Goal: Task Accomplishment & Management: Complete application form

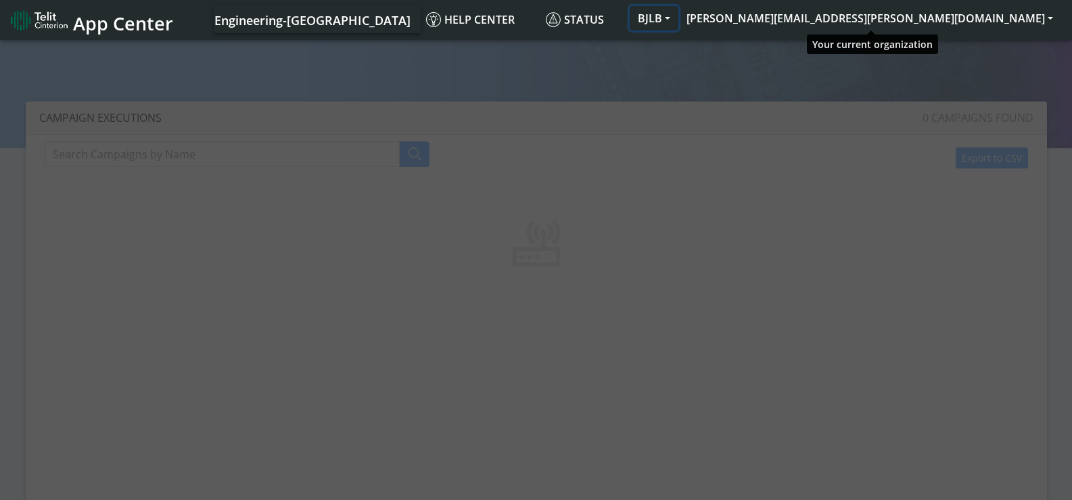
click at [678, 20] on button "BJLB" at bounding box center [654, 18] width 49 height 24
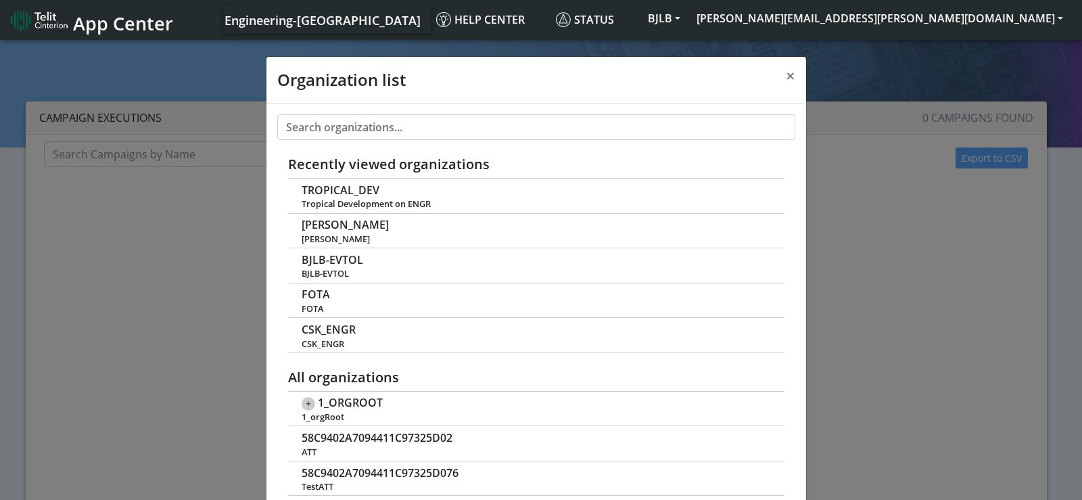
scroll to position [5, 0]
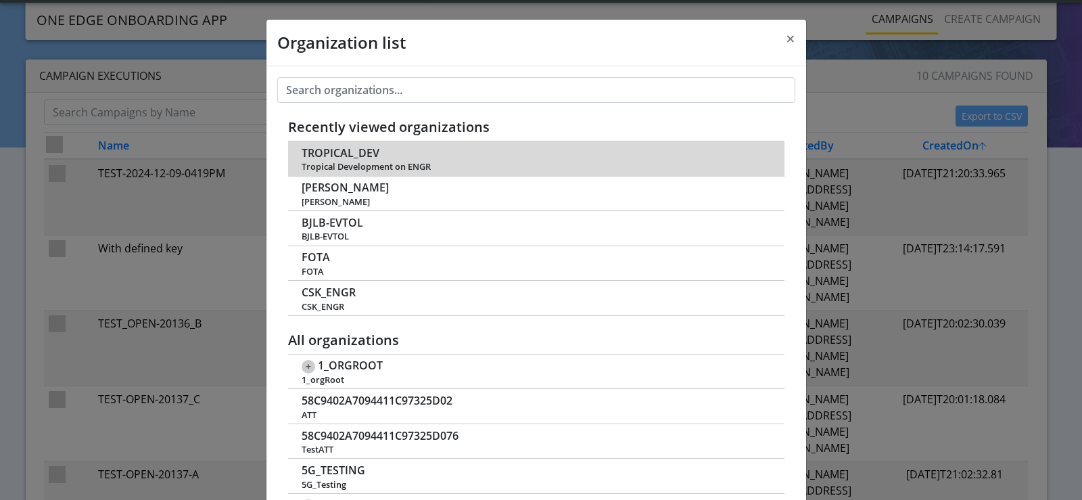
click at [353, 160] on span "TROPICAL_DEV" at bounding box center [341, 153] width 78 height 13
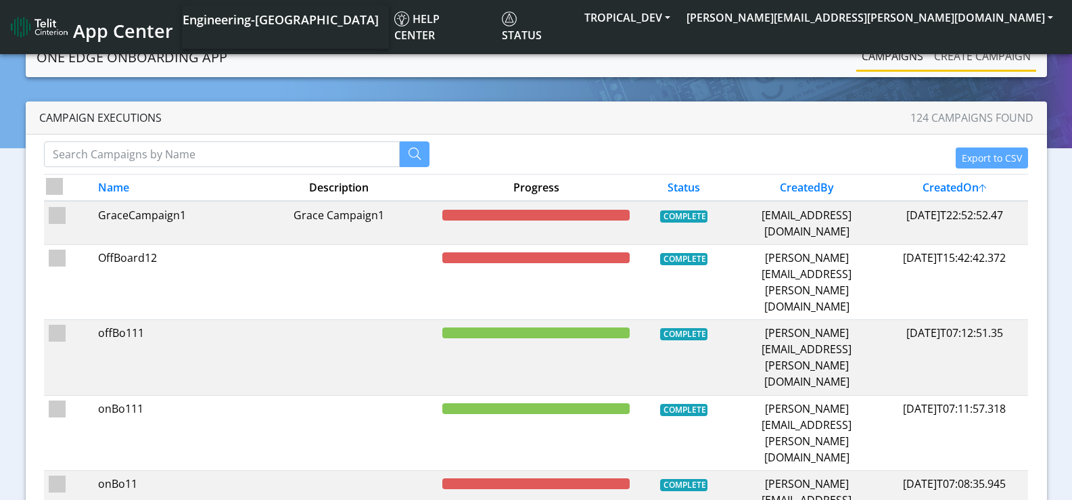
click at [968, 51] on link "Create campaign" at bounding box center [983, 56] width 108 height 27
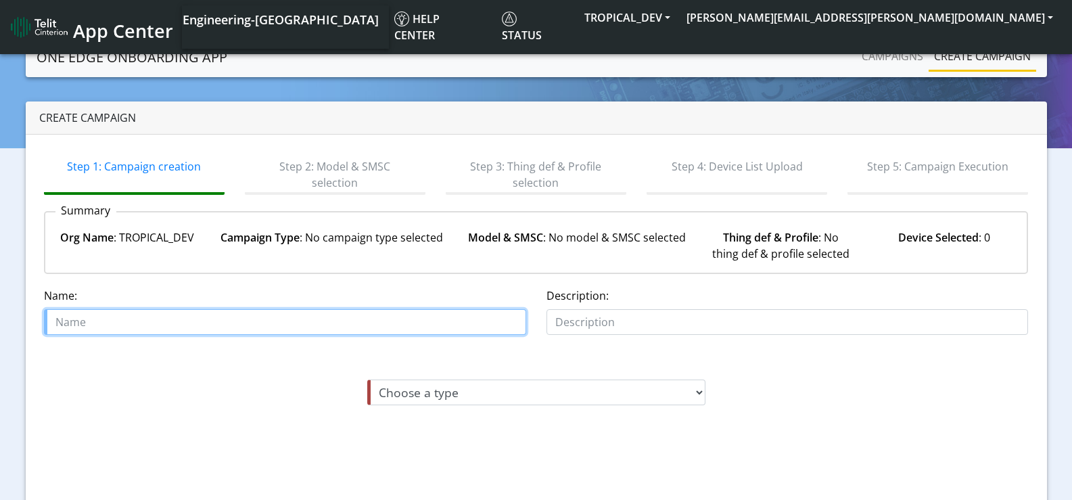
click at [374, 325] on input "text" at bounding box center [285, 322] width 482 height 26
type input "asdf"
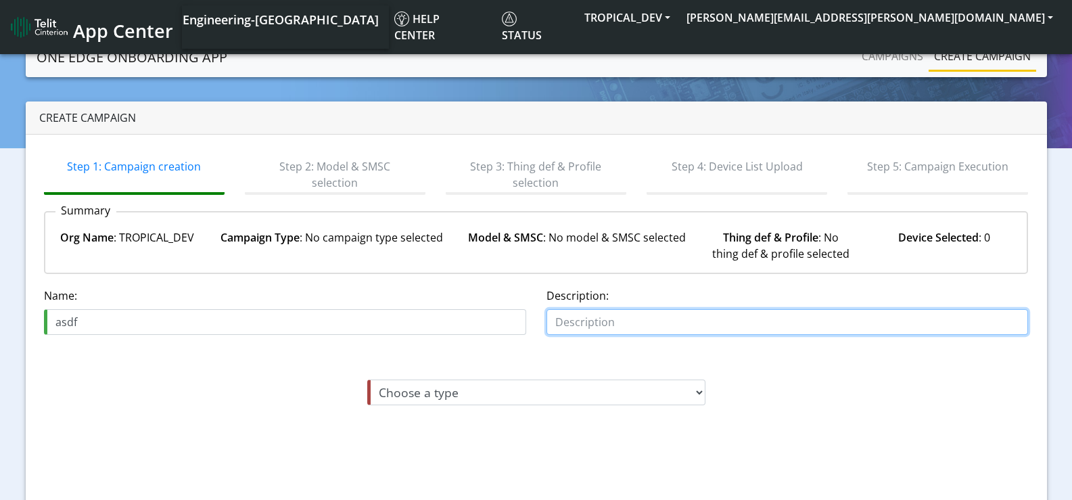
click at [590, 319] on input "text" at bounding box center [788, 322] width 482 height 26
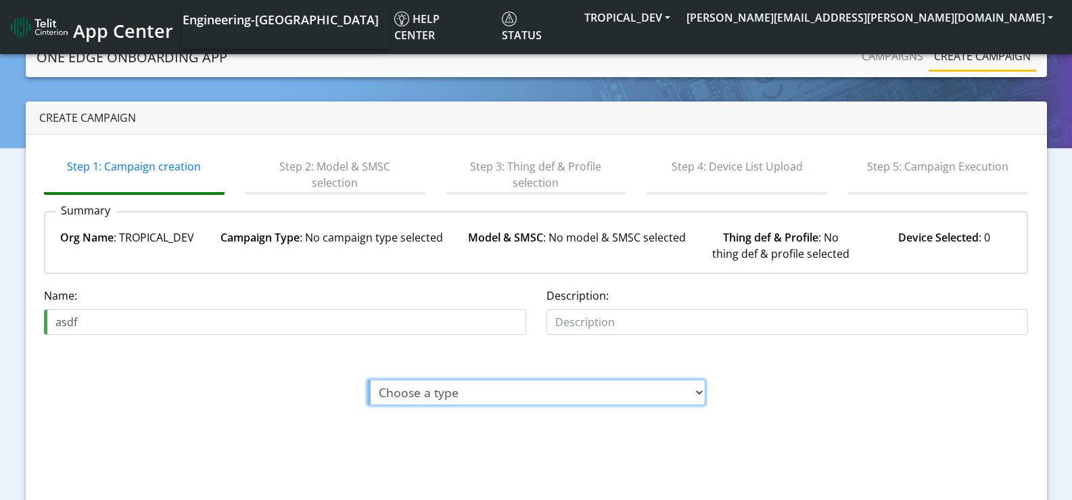
click at [530, 396] on select "Choose a type Module On-boarding Module Off-boarding" at bounding box center [536, 392] width 338 height 26
select select "1: Module On-boarding"
click at [367, 379] on select "Choose a type Module On-boarding Module Off-boarding" at bounding box center [536, 392] width 338 height 26
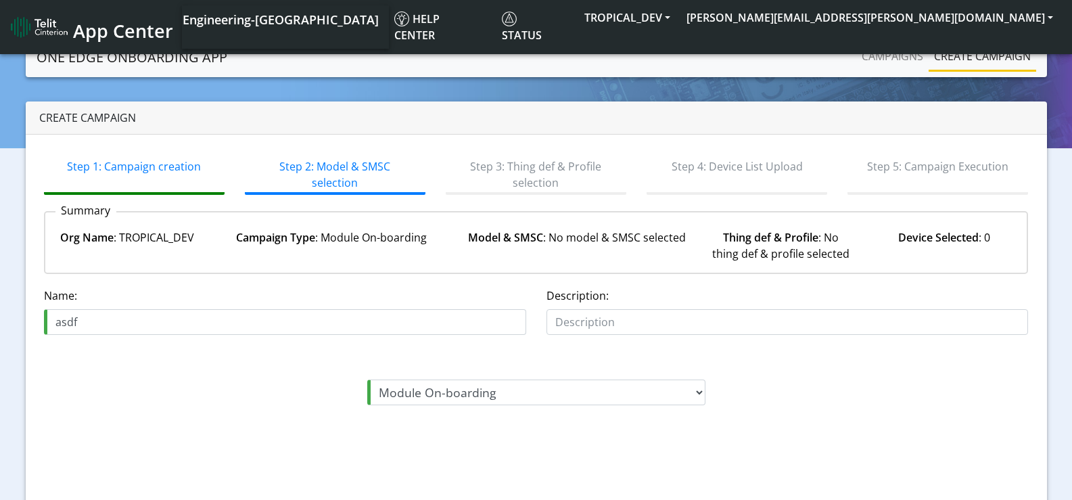
click at [773, 398] on div "Module On-boarding Module On-boarding Module Off-boarding" at bounding box center [536, 392] width 1005 height 26
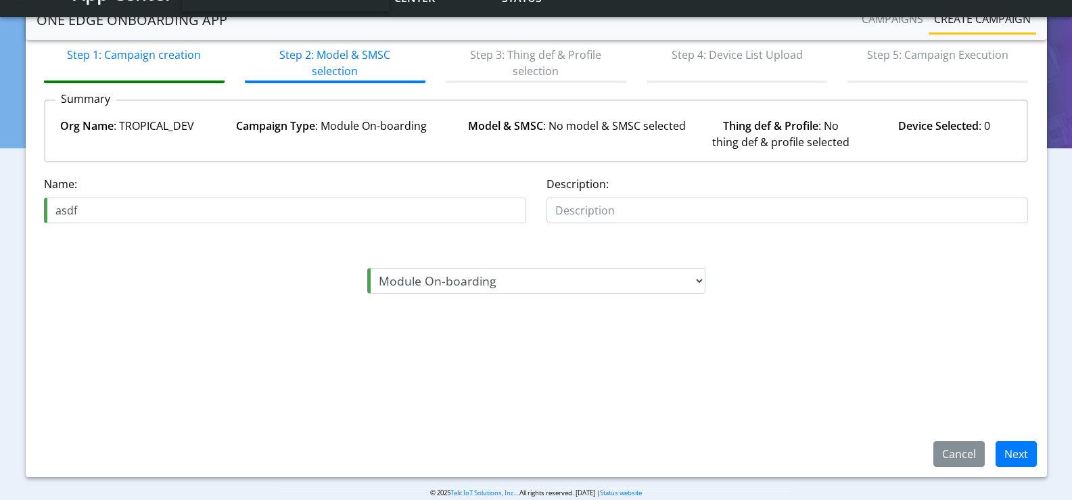
scroll to position [93, 0]
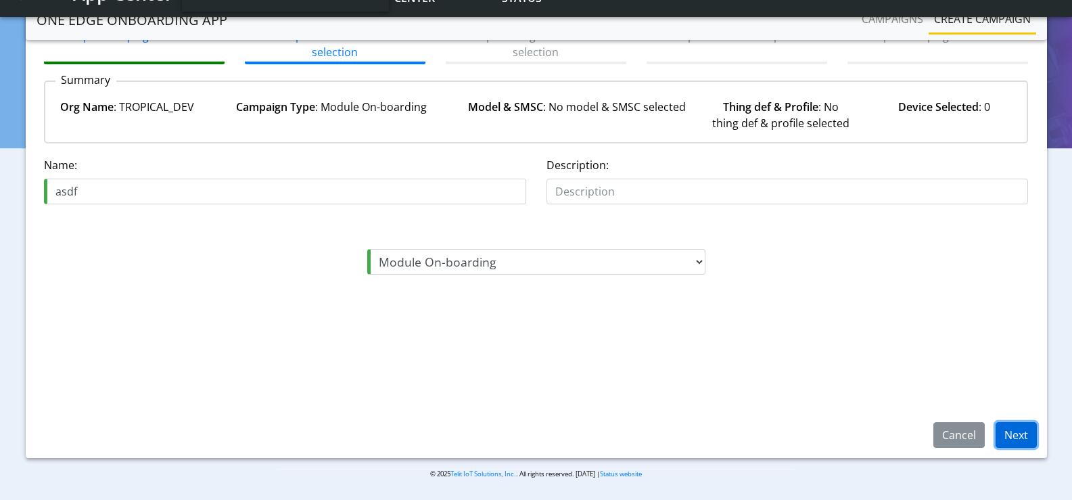
click at [1000, 441] on button "Next" at bounding box center [1016, 435] width 41 height 26
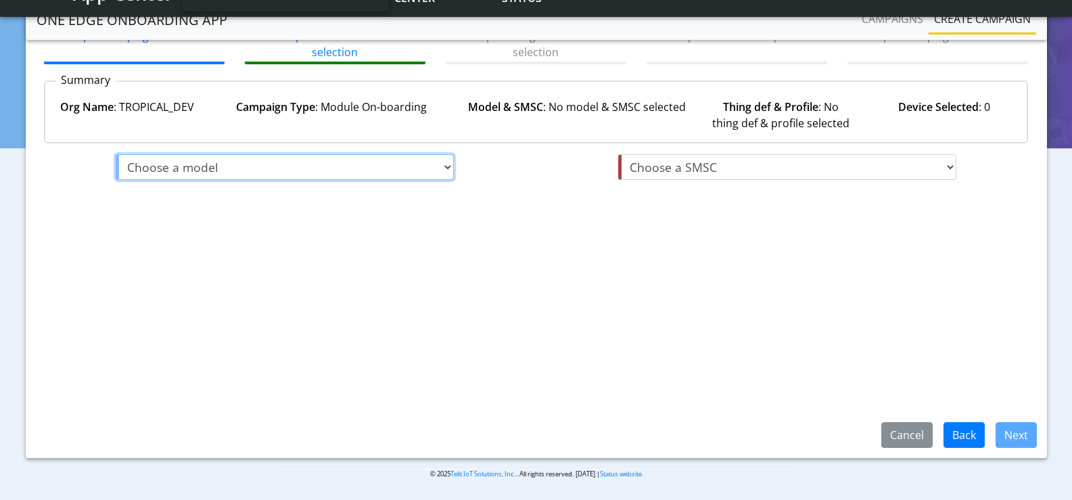
click at [256, 170] on select "Choose a model me910c1-na he910-eud le910-eu1 me910c1-p1 me910c1-ww" at bounding box center [285, 167] width 338 height 26
click at [116, 154] on select "Choose a model me910c1-na he910-eud le910-eu1 me910c1-p1 me910c1-ww" at bounding box center [285, 167] width 338 height 26
select select "6: me910c1-na"
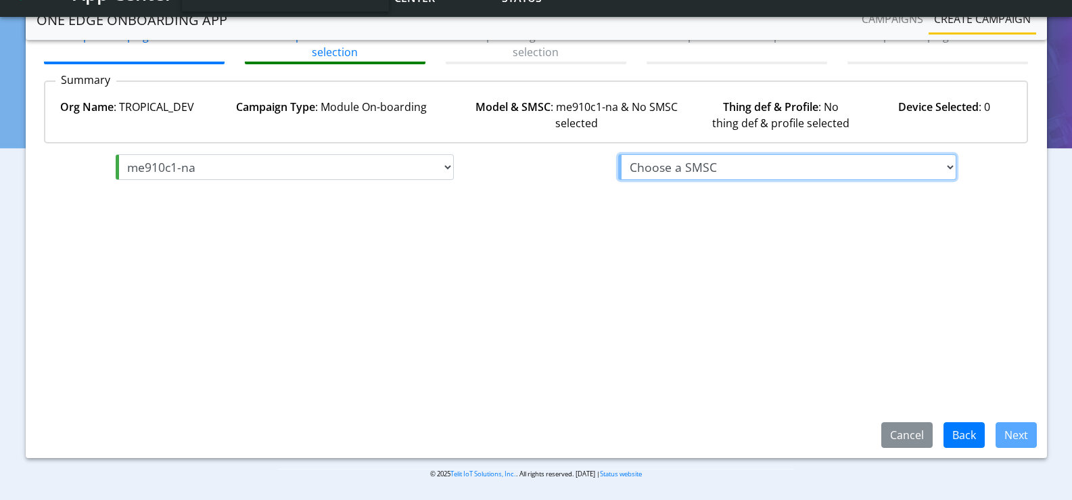
click at [699, 177] on select "Choose a SMSC tropical_hot tropical_tele2 tropical_tim" at bounding box center [787, 167] width 338 height 26
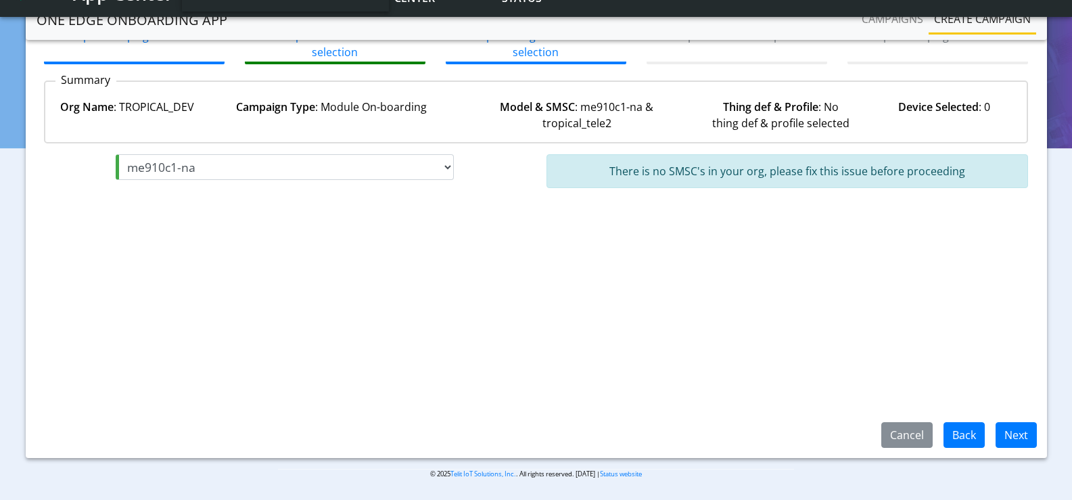
select select "2: tropical_tele2"
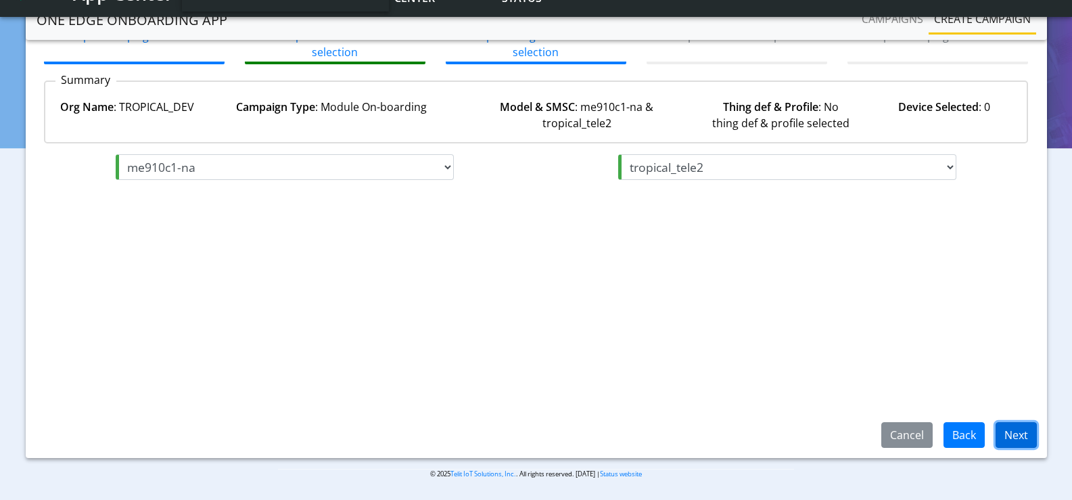
click at [1015, 431] on button "Next" at bounding box center [1016, 435] width 41 height 26
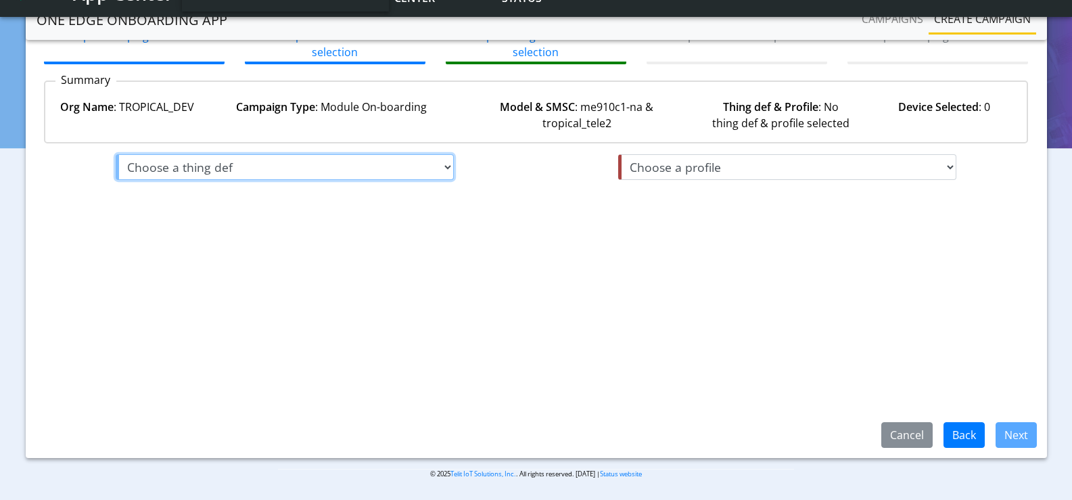
click at [323, 169] on select "Choose a thing def default" at bounding box center [285, 167] width 338 height 26
click at [116, 154] on select "Choose a thing def default" at bounding box center [285, 167] width 338 height 26
select select "3: default"
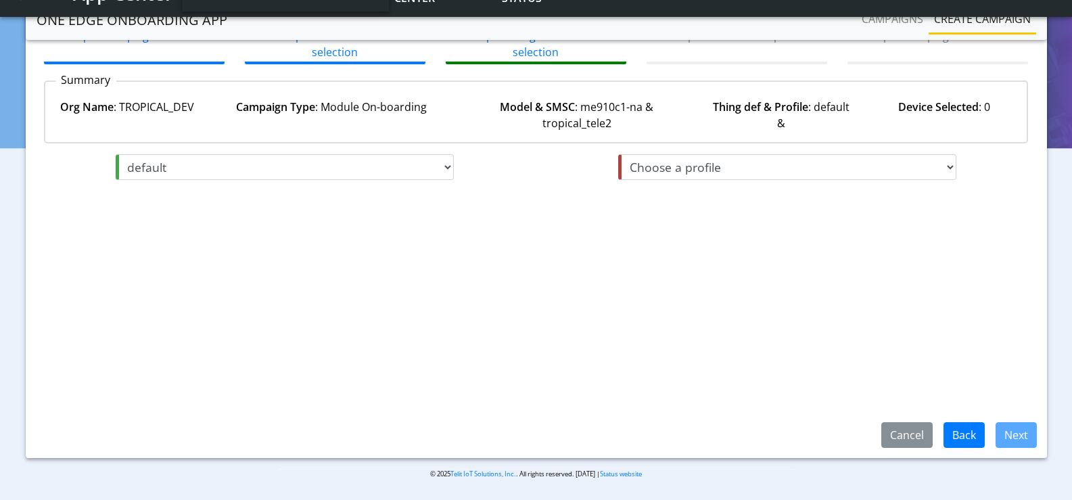
click at [671, 180] on div "Choose a profile Device Management Profile - Basic" at bounding box center [787, 172] width 503 height 37
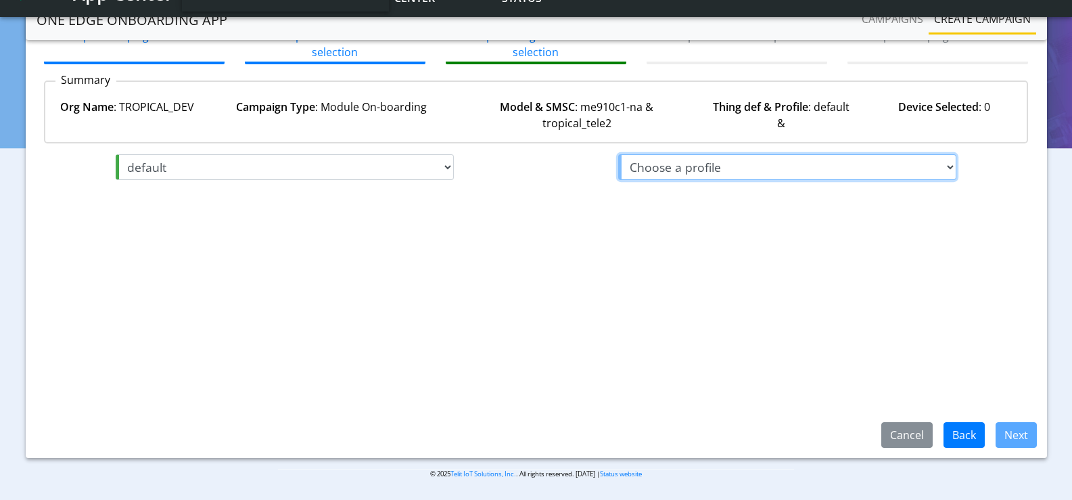
click at [689, 167] on select "Choose a profile Device Management Profile - Basic" at bounding box center [787, 167] width 338 height 26
click at [618, 170] on select "Choose a profile Device Management Profile - Basic" at bounding box center [787, 167] width 338 height 26
select select "2: Device Management Profile - Basic"
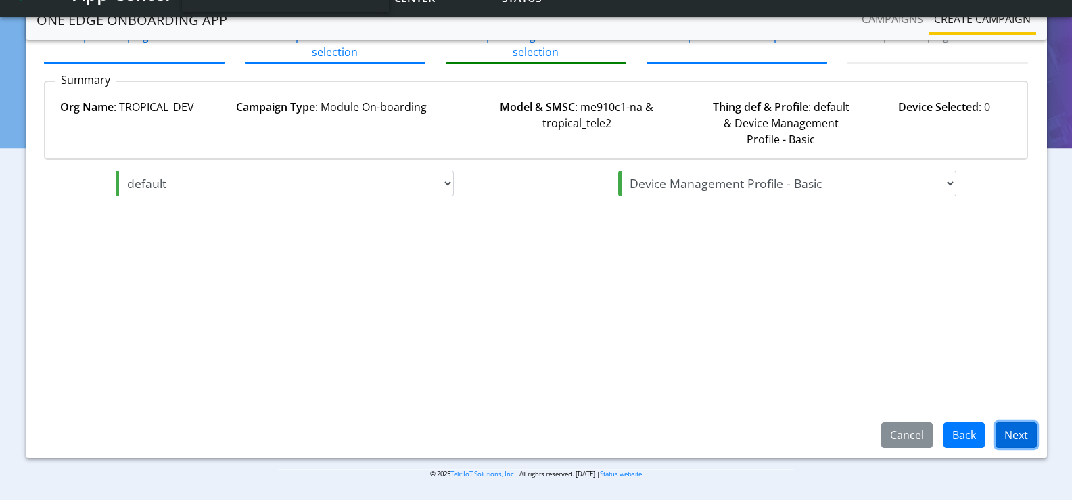
click at [1023, 428] on button "Next" at bounding box center [1016, 435] width 41 height 26
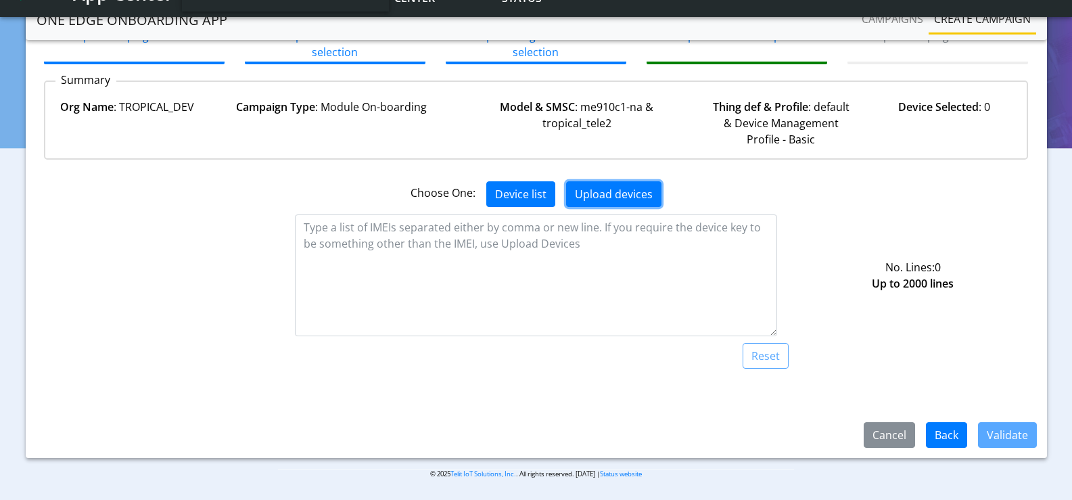
click at [590, 183] on button "Upload devices" at bounding box center [613, 194] width 95 height 26
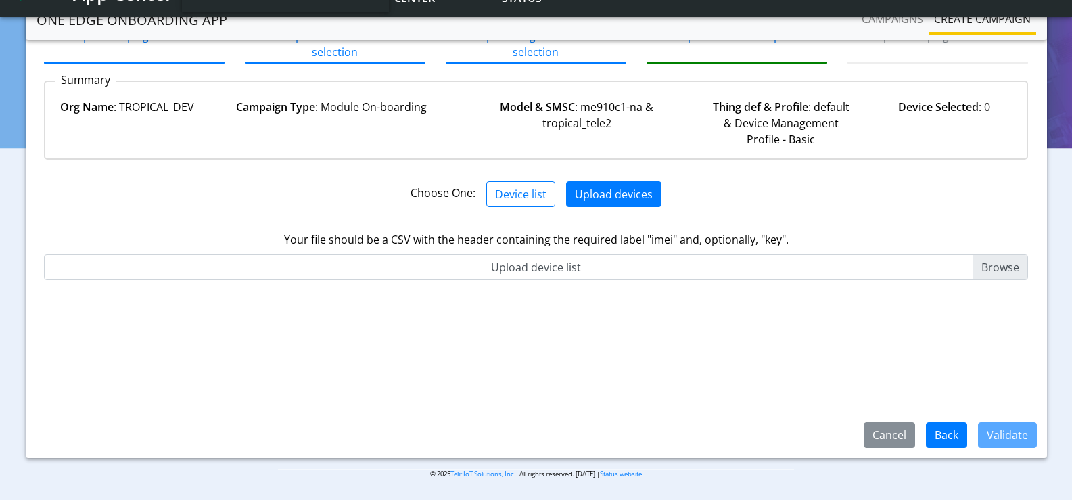
click at [574, 264] on input "Upload device list" at bounding box center [536, 267] width 985 height 26
click at [524, 199] on button "Device list" at bounding box center [520, 194] width 69 height 26
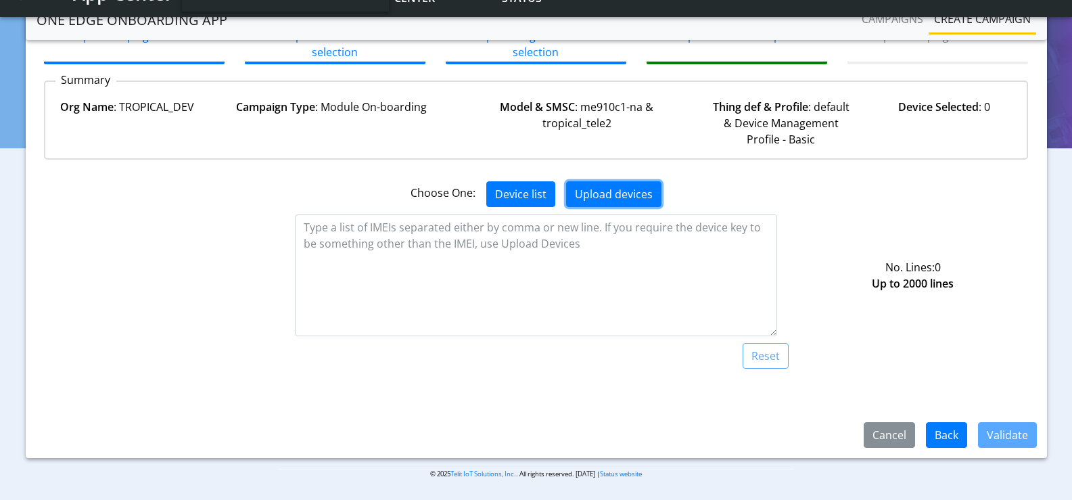
click at [604, 197] on button "Upload devices" at bounding box center [613, 194] width 95 height 26
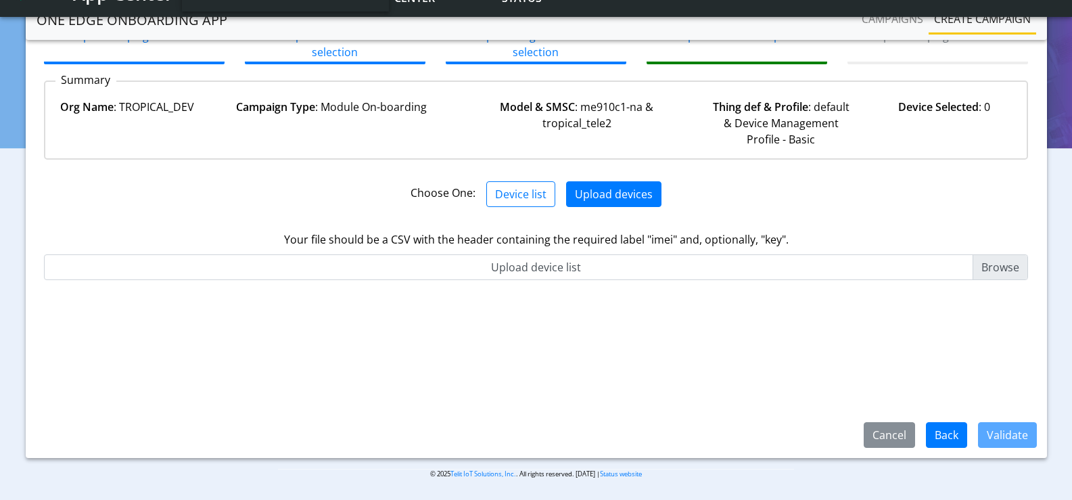
click at [990, 272] on input "Upload device list" at bounding box center [536, 267] width 985 height 26
type input "C:\fakepath\iccids-bjlb2.txt"
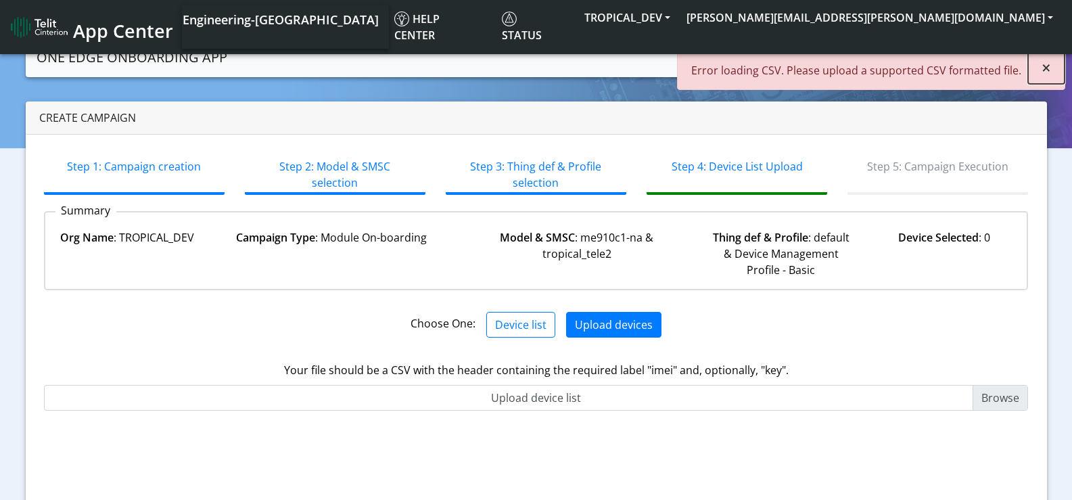
click at [1047, 63] on span "×" at bounding box center [1046, 67] width 9 height 22
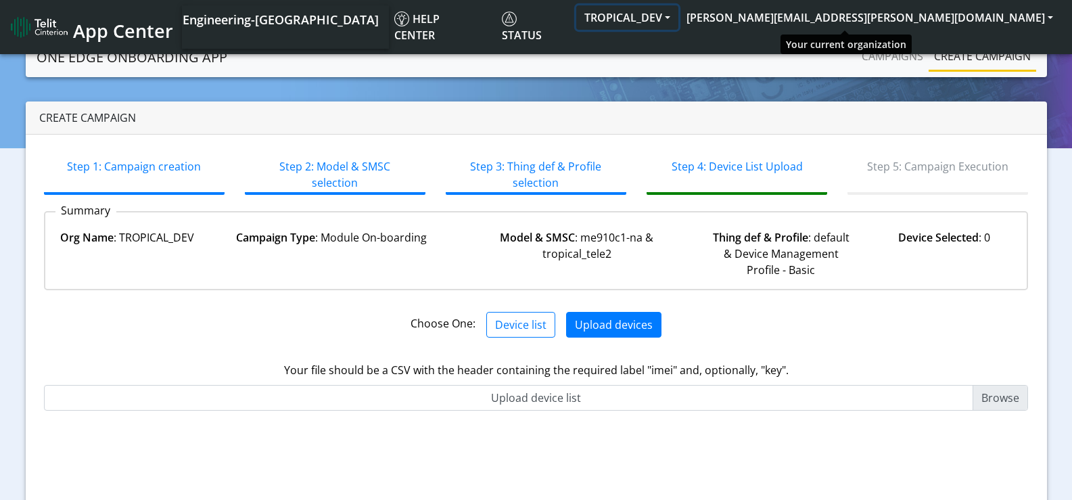
click at [678, 16] on button "TROPICAL_DEV" at bounding box center [627, 17] width 102 height 24
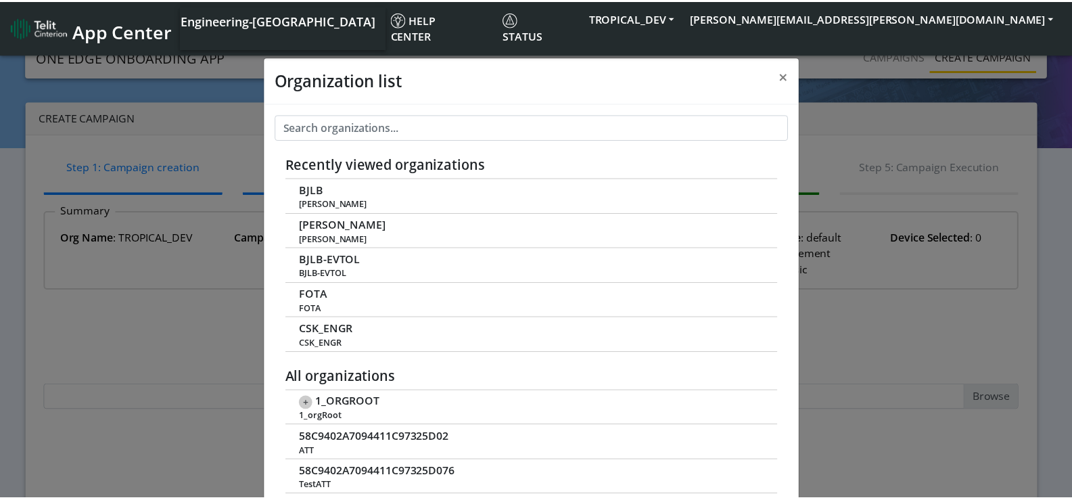
scroll to position [5, 0]
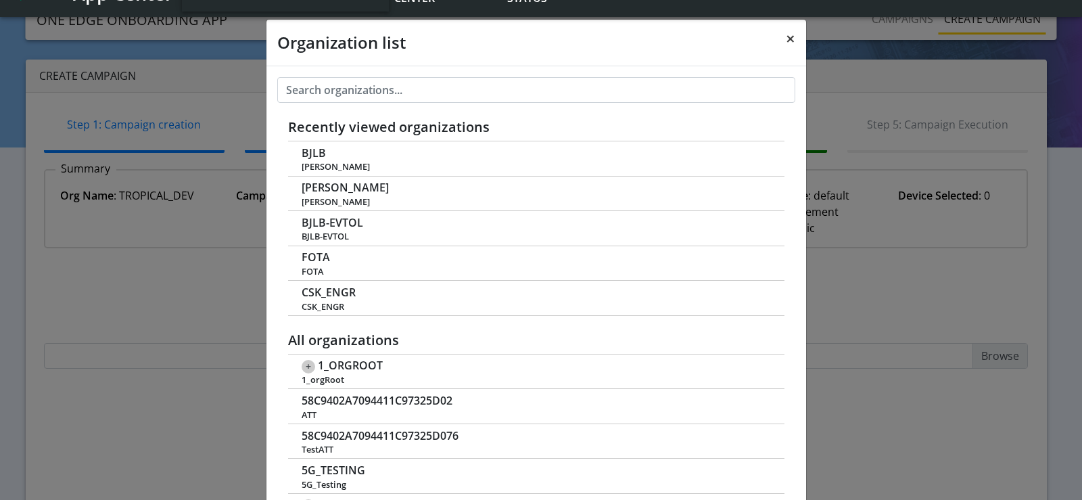
click at [789, 33] on span "×" at bounding box center [790, 38] width 9 height 22
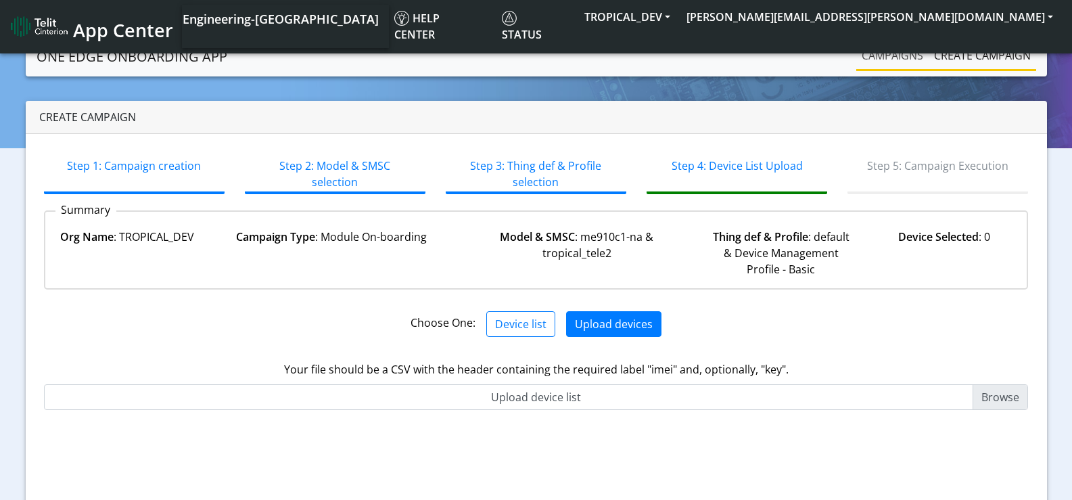
scroll to position [0, 0]
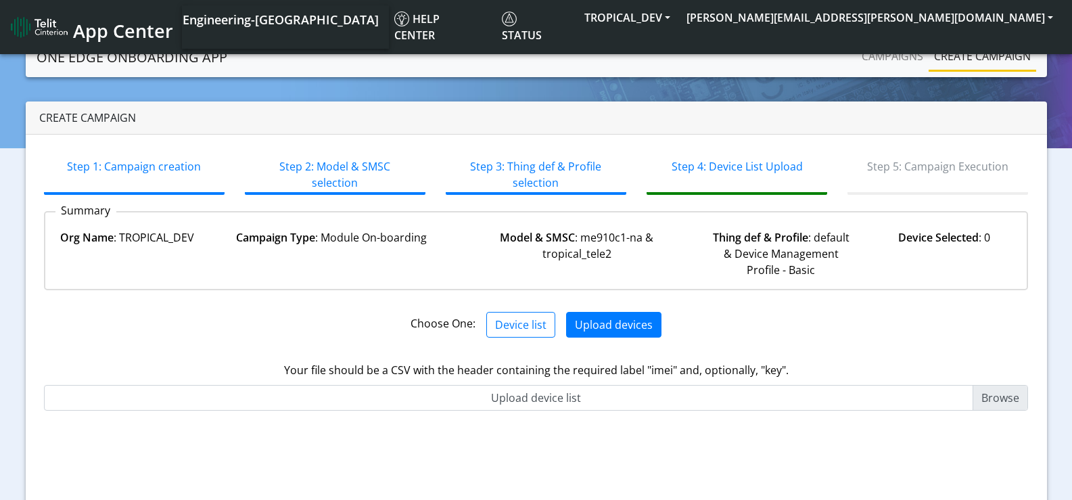
click at [114, 24] on span "App Center" at bounding box center [123, 30] width 100 height 25
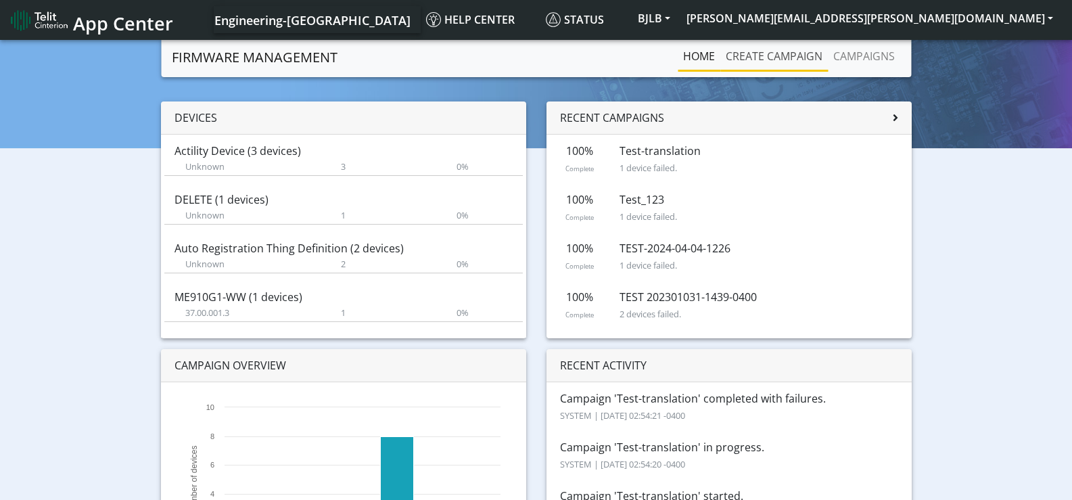
click at [763, 58] on link "Create campaign" at bounding box center [774, 56] width 108 height 27
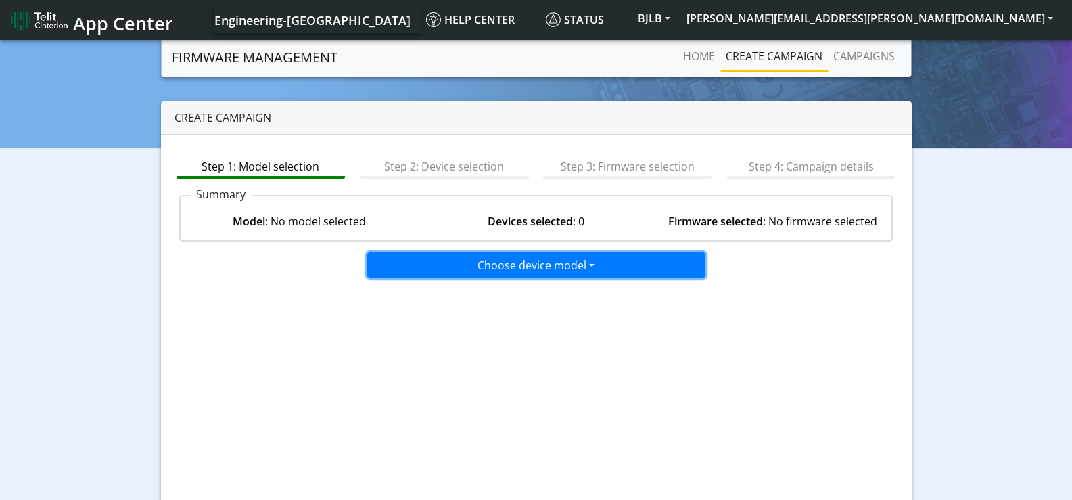
click at [554, 267] on button "Choose device model" at bounding box center [536, 265] width 338 height 26
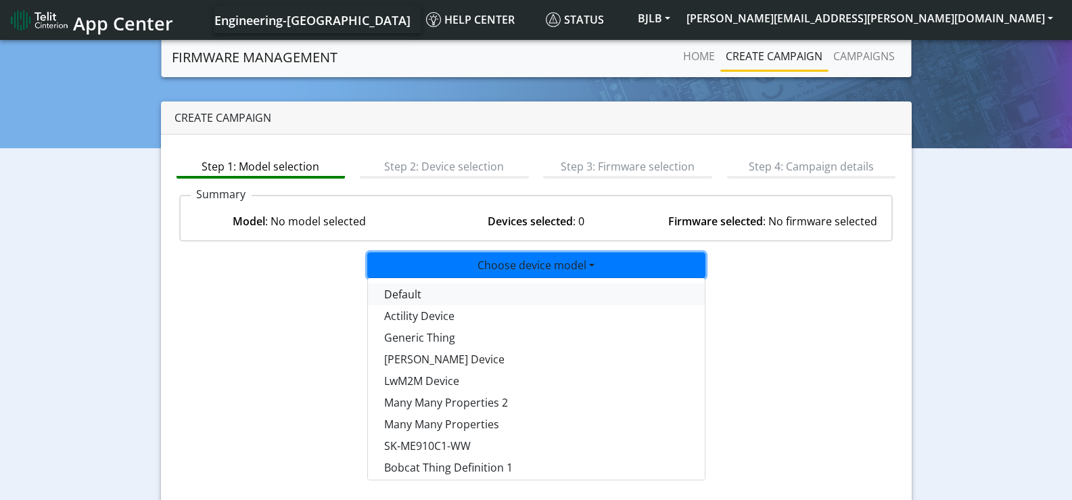
click at [443, 298] on button "Default" at bounding box center [537, 294] width 338 height 22
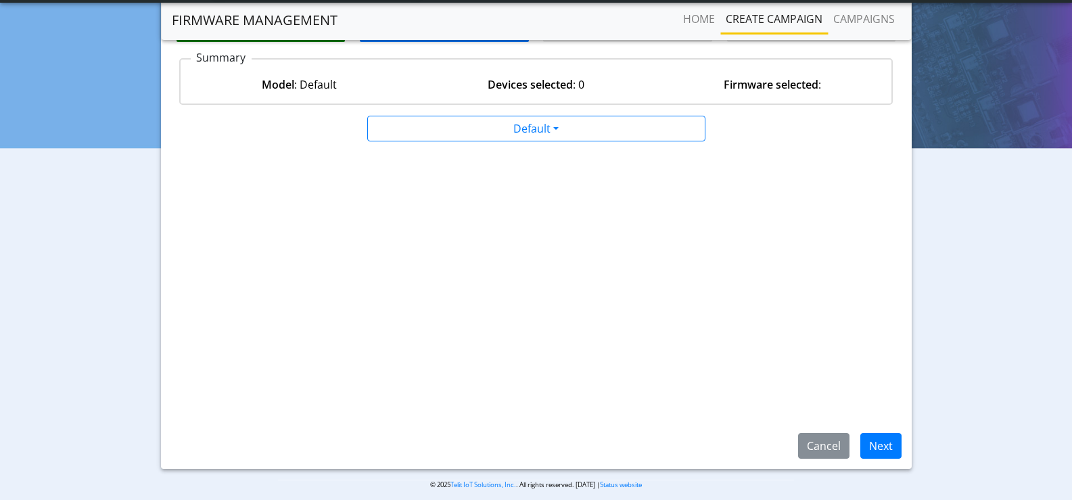
scroll to position [110, 0]
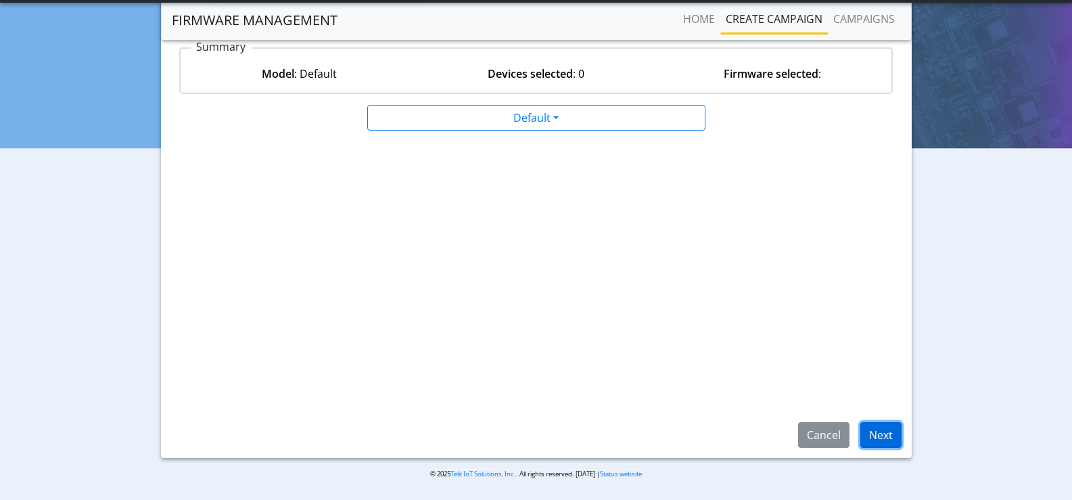
click at [869, 434] on button "Next" at bounding box center [880, 435] width 41 height 26
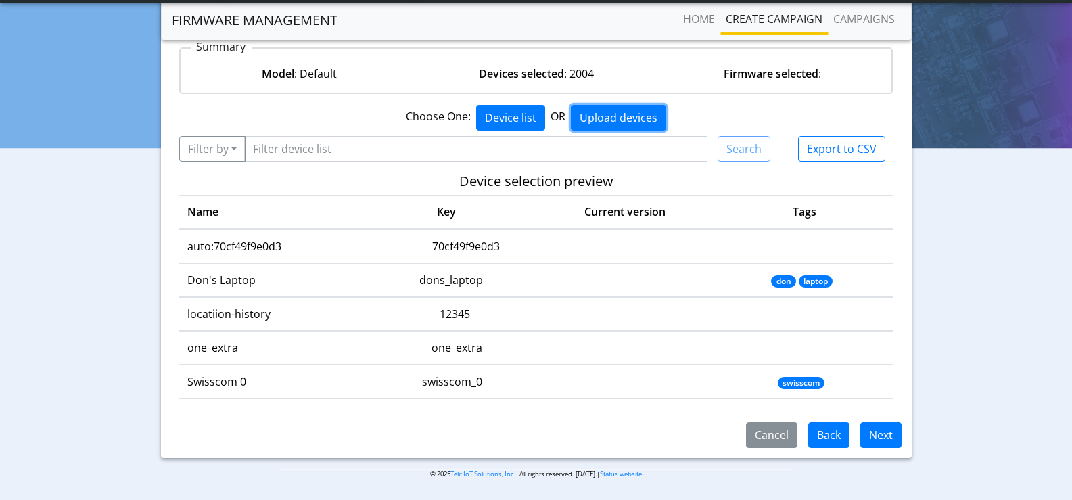
click at [611, 115] on button "Upload devices" at bounding box center [618, 118] width 95 height 26
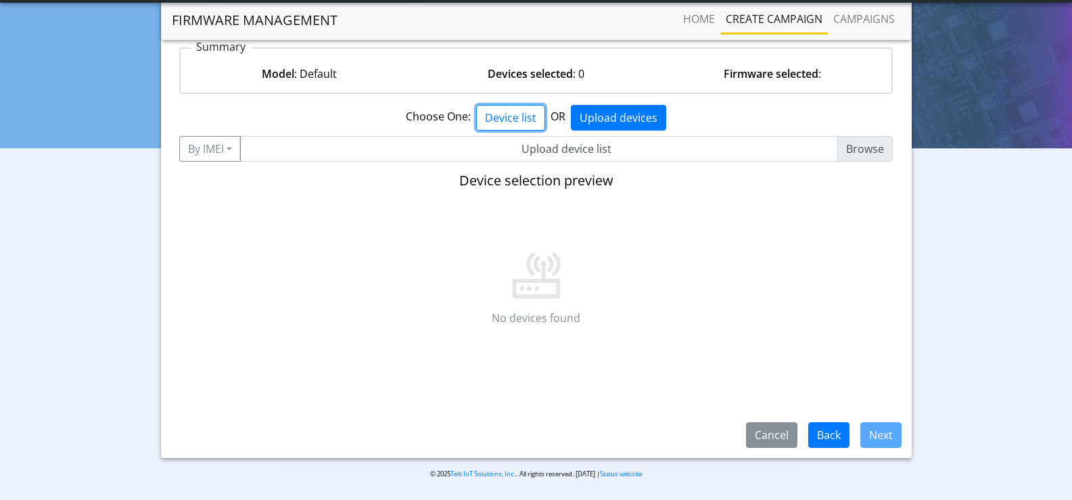
drag, startPoint x: 505, startPoint y: 116, endPoint x: 516, endPoint y: 179, distance: 64.0
click at [505, 116] on button "Device list" at bounding box center [510, 118] width 69 height 26
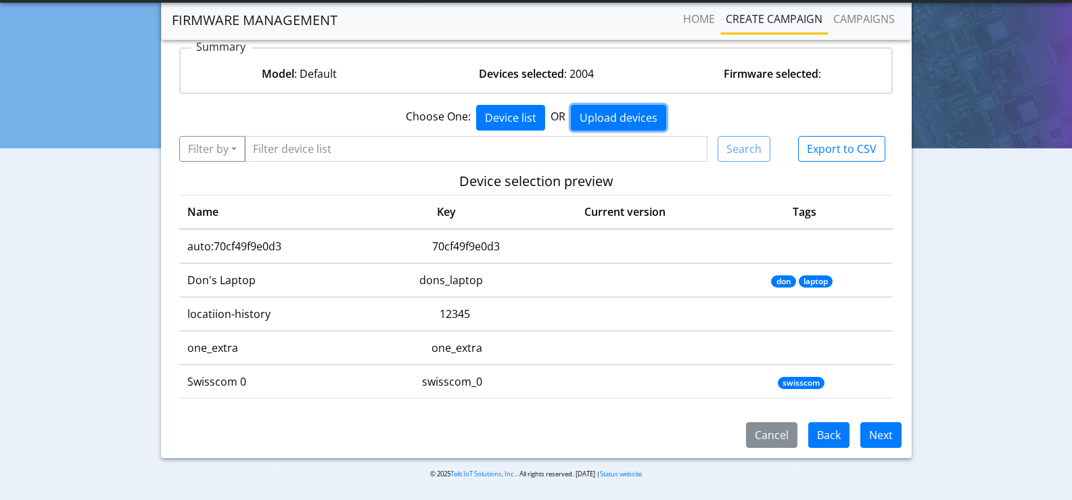
click at [622, 118] on button "Upload devices" at bounding box center [618, 118] width 95 height 26
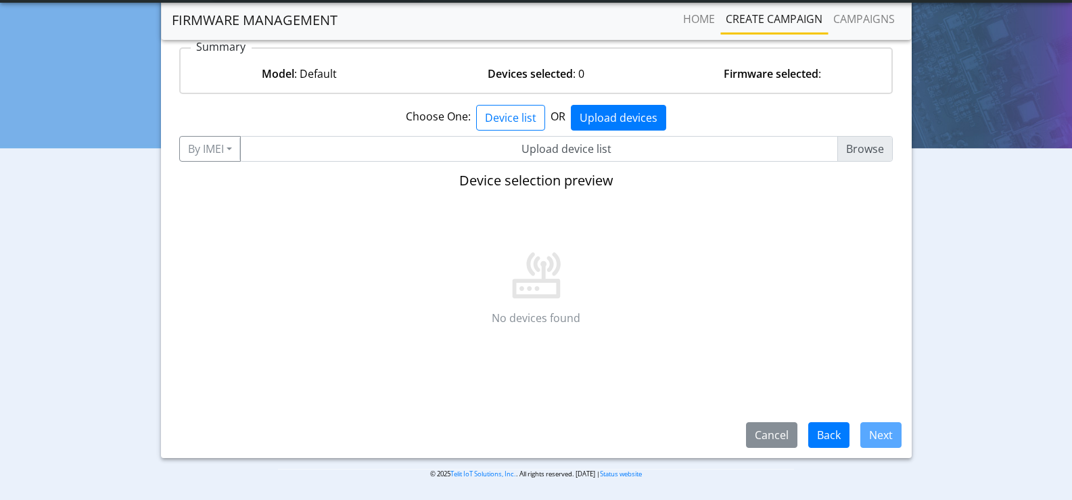
click at [838, 152] on input "Upload device list" at bounding box center [566, 149] width 654 height 26
click at [214, 143] on button "By IMEI" at bounding box center [210, 149] width 62 height 26
drag, startPoint x: 219, startPoint y: 178, endPoint x: 256, endPoint y: 160, distance: 40.8
click at [220, 178] on button "By Key" at bounding box center [233, 178] width 107 height 22
click at [304, 149] on input "Upload device list" at bounding box center [565, 149] width 657 height 26
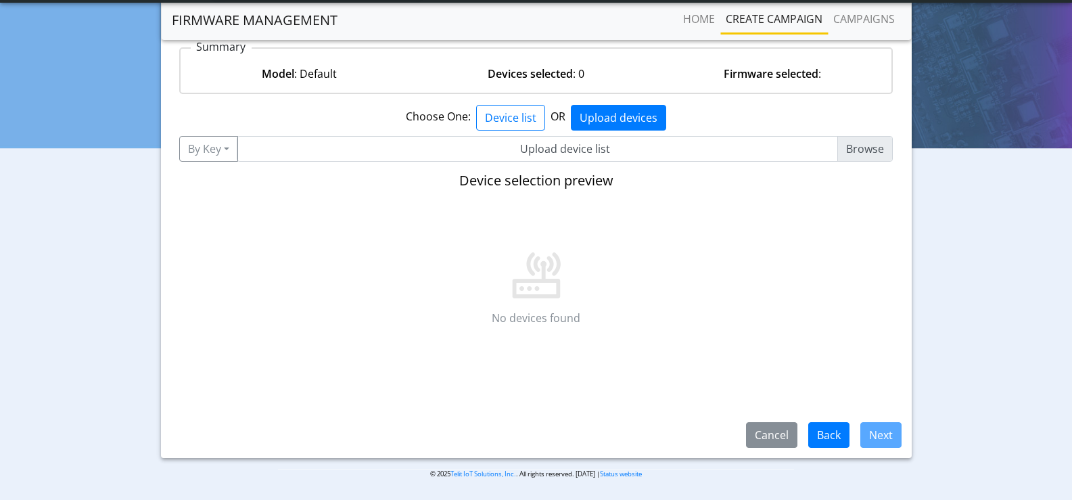
drag, startPoint x: 333, startPoint y: 246, endPoint x: 393, endPoint y: 105, distance: 153.4
click at [279, 101] on div "Step 1: Model selection Step 2: Device selection Step 3: Firmware selection Ste…" at bounding box center [536, 222] width 751 height 471
drag, startPoint x: 516, startPoint y: 113, endPoint x: 450, endPoint y: 162, distance: 82.3
click at [518, 114] on button "Device list" at bounding box center [510, 118] width 69 height 26
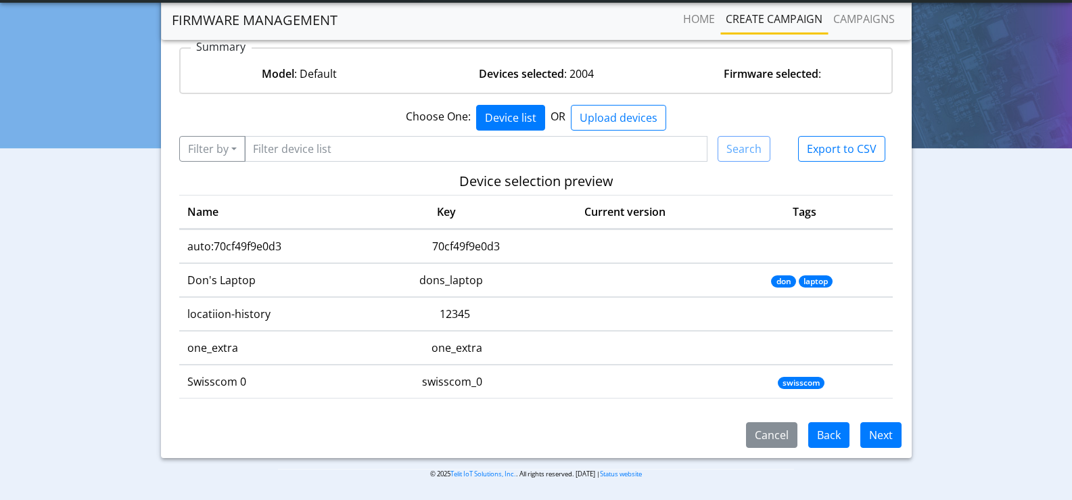
click at [197, 212] on th "Name" at bounding box center [268, 212] width 179 height 34
click at [198, 212] on th "Name" at bounding box center [268, 212] width 179 height 34
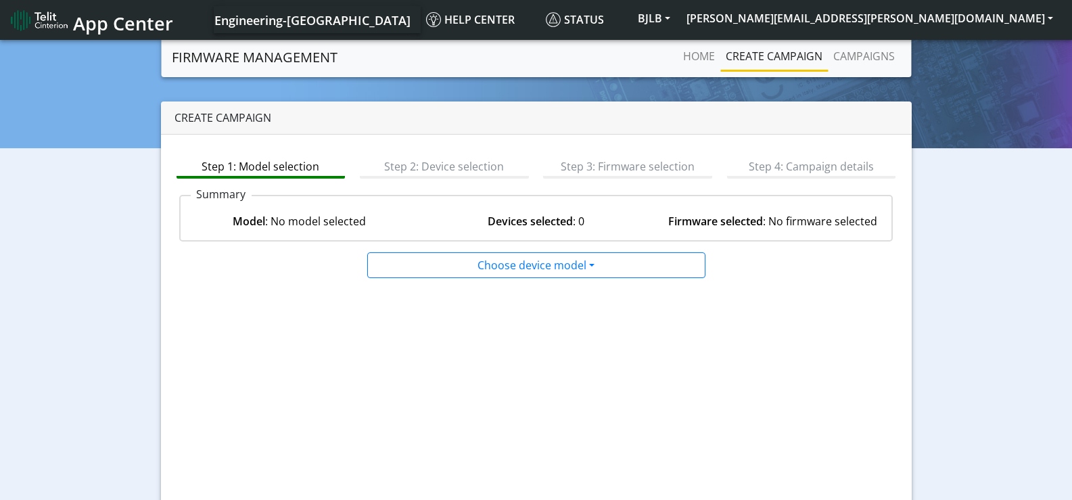
click at [100, 21] on span "App Center" at bounding box center [123, 23] width 100 height 25
